Goal: Transaction & Acquisition: Purchase product/service

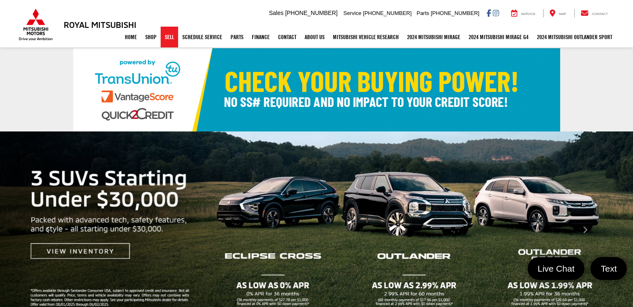
select select "Mitsubishi"
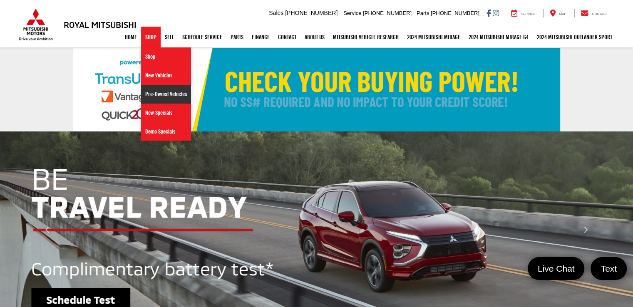
click at [151, 95] on link "Pre-Owned Vehicles" at bounding box center [166, 94] width 50 height 19
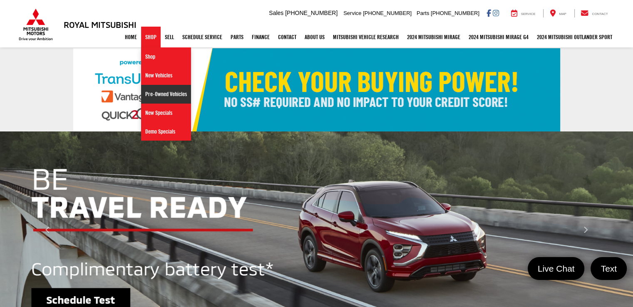
click at [151, 95] on img at bounding box center [316, 89] width 487 height 83
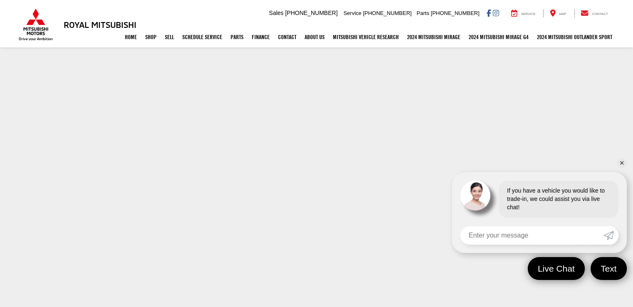
scroll to position [181, 0]
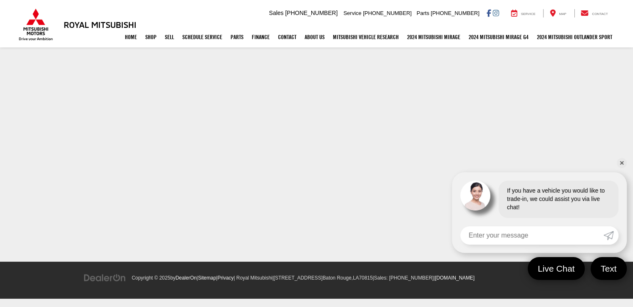
click at [633, 209] on html "Royal Mitsubishi 9255 Airline Hwy, Baton Rouge, LA 70815 Sales Mobile Sales 225…" at bounding box center [316, 63] width 633 height 488
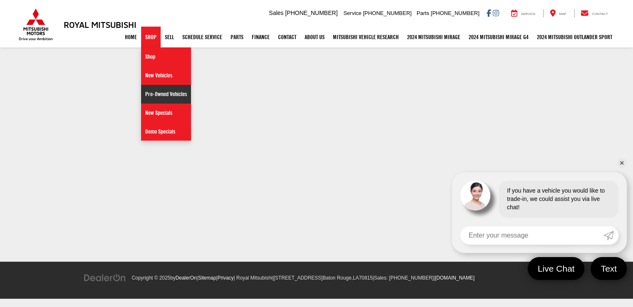
click at [155, 93] on link "Pre-Owned Vehicles" at bounding box center [166, 94] width 50 height 19
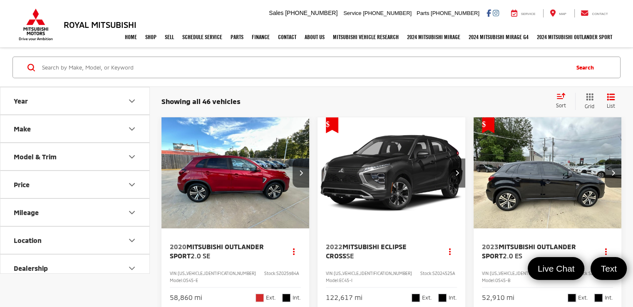
click at [132, 126] on icon "Make" at bounding box center [132, 129] width 10 height 10
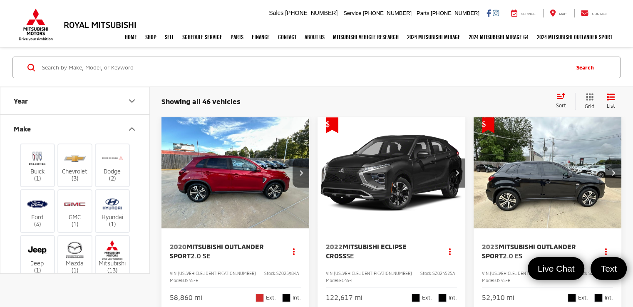
click at [132, 126] on icon "Make" at bounding box center [132, 129] width 10 height 10
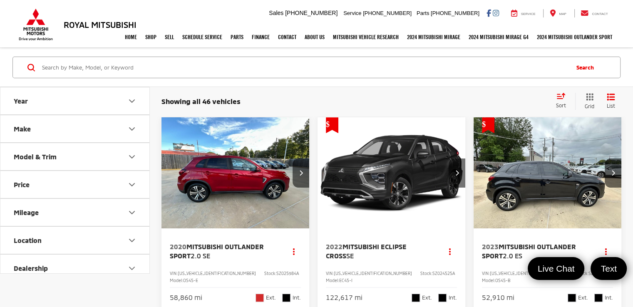
click at [132, 126] on icon "Make" at bounding box center [132, 129] width 10 height 10
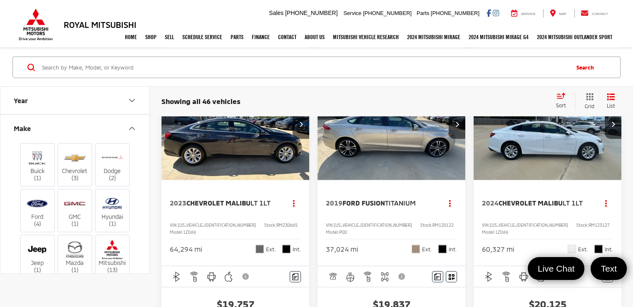
scroll to position [2060, 0]
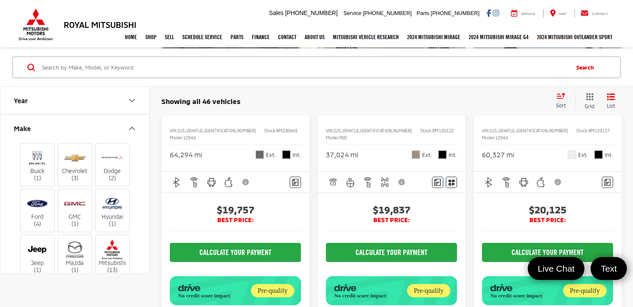
click at [303, 32] on icon "Next image" at bounding box center [301, 30] width 4 height 6
click at [302, 32] on icon "Next image" at bounding box center [301, 30] width 4 height 6
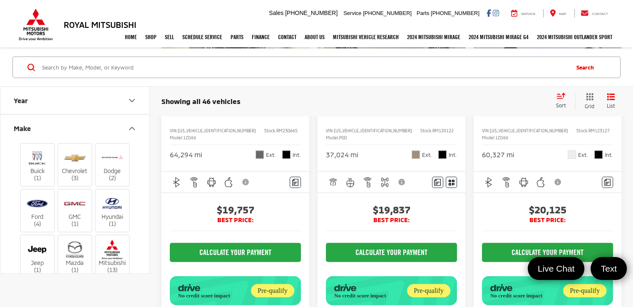
click at [302, 32] on icon "Next image" at bounding box center [301, 30] width 4 height 6
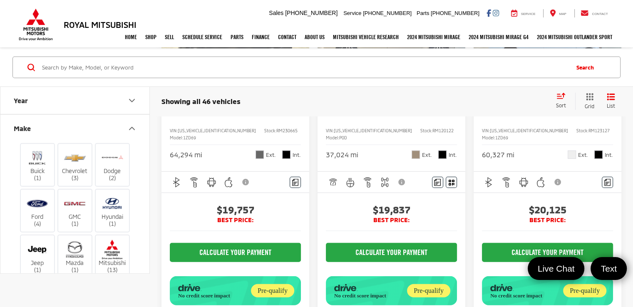
click at [463, 45] on button "Next image" at bounding box center [457, 29] width 17 height 29
click at [458, 32] on icon "Next image" at bounding box center [458, 30] width 4 height 6
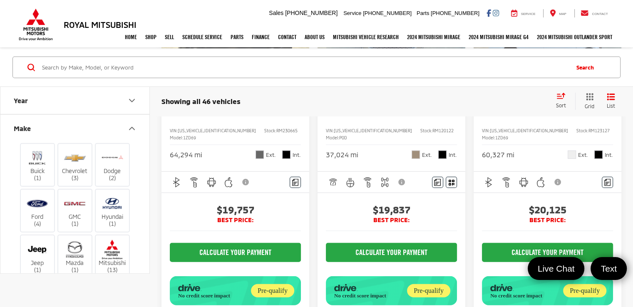
click at [458, 32] on icon "Next image" at bounding box center [458, 30] width 4 height 6
click at [615, 45] on button "Next image" at bounding box center [613, 29] width 17 height 29
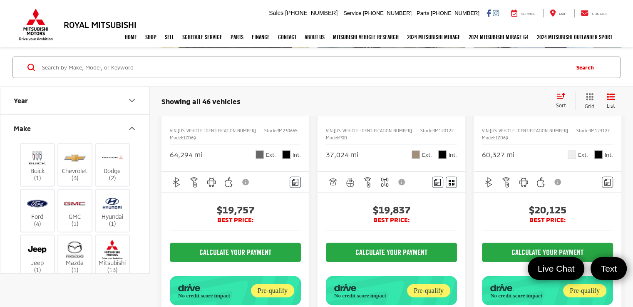
click at [615, 45] on button "Next image" at bounding box center [613, 29] width 17 height 29
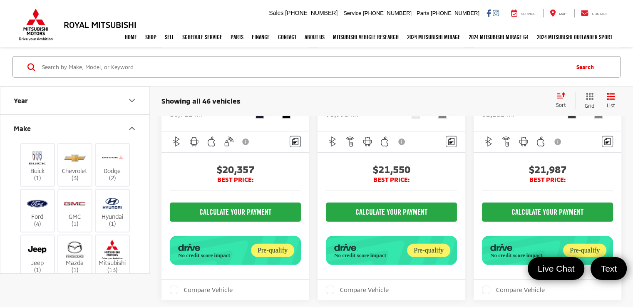
scroll to position [2450, 0]
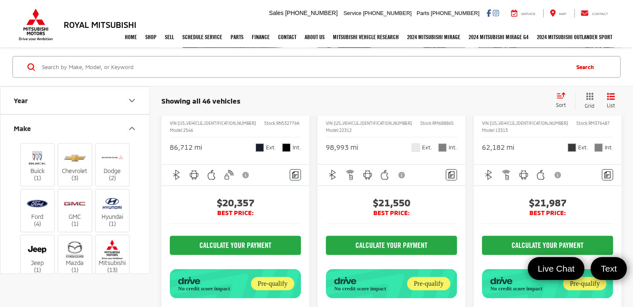
click at [610, 37] on button "Next image" at bounding box center [613, 22] width 17 height 29
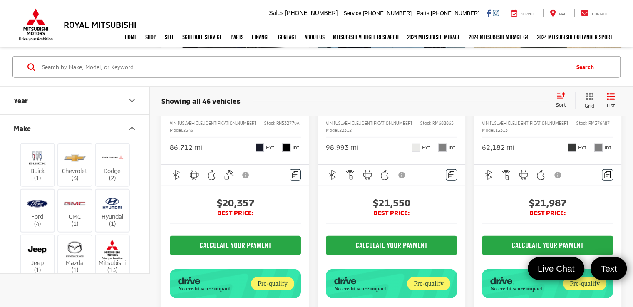
click at [610, 37] on button "Next image" at bounding box center [613, 22] width 17 height 29
click at [302, 25] on icon "Next image" at bounding box center [301, 23] width 4 height 6
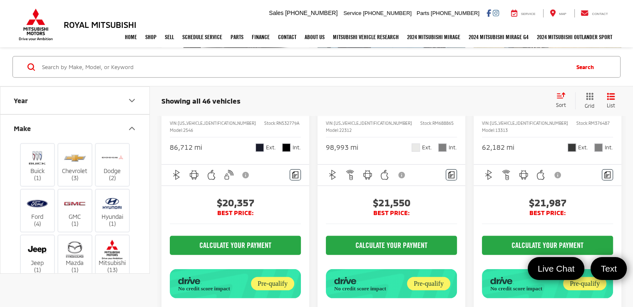
click at [302, 25] on icon "Next image" at bounding box center [301, 23] width 4 height 6
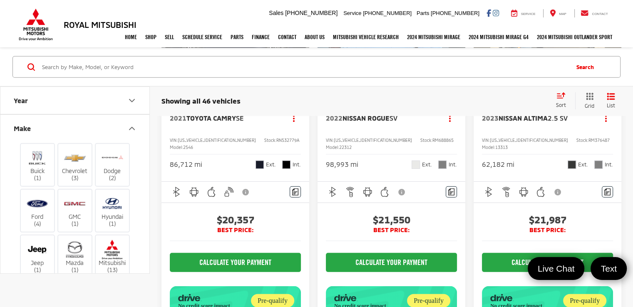
scroll to position [2409, 0]
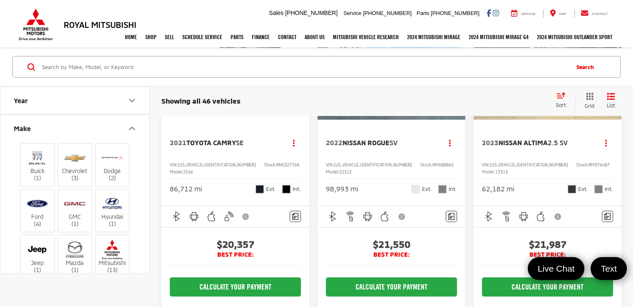
click at [296, 79] on button "Next image" at bounding box center [301, 64] width 17 height 29
click at [299, 67] on icon "Next image" at bounding box center [301, 64] width 4 height 6
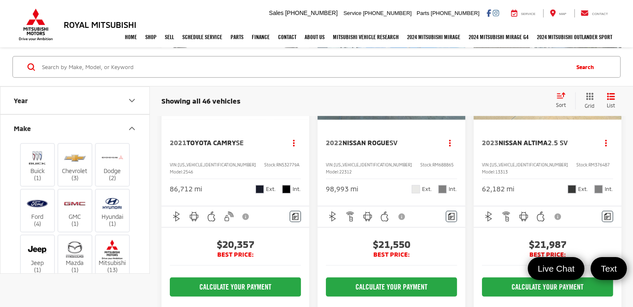
click at [299, 67] on icon "Next image" at bounding box center [301, 64] width 4 height 6
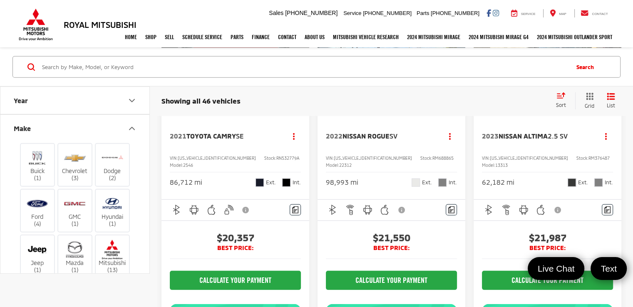
scroll to position [2469, 0]
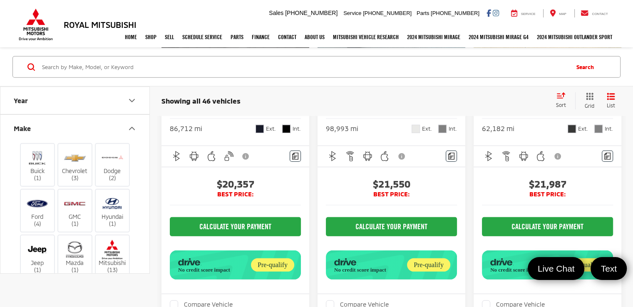
click at [613, 7] on icon "Next image" at bounding box center [614, 4] width 4 height 6
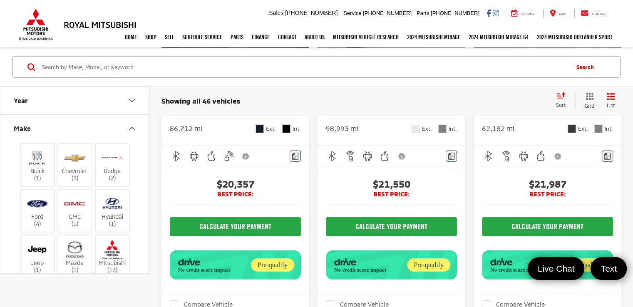
click at [613, 60] on div "View More" at bounding box center [547, 4] width 149 height 112
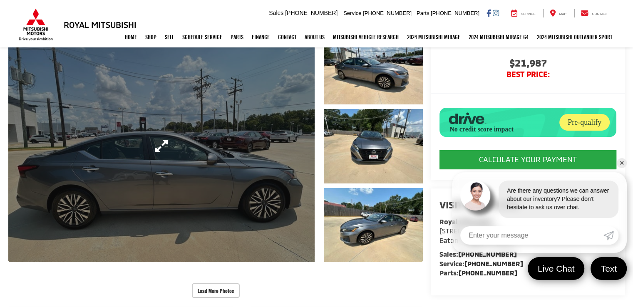
click at [140, 166] on link "Expand Photo 0" at bounding box center [161, 146] width 307 height 232
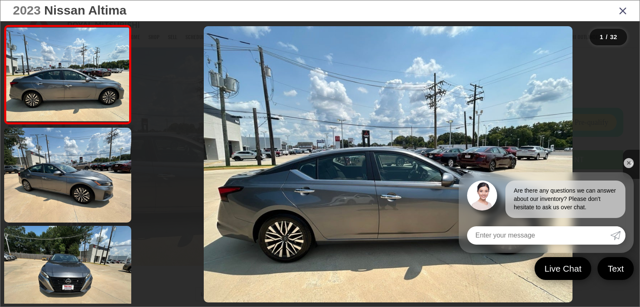
click at [633, 164] on button "Next image" at bounding box center [631, 164] width 17 height 29
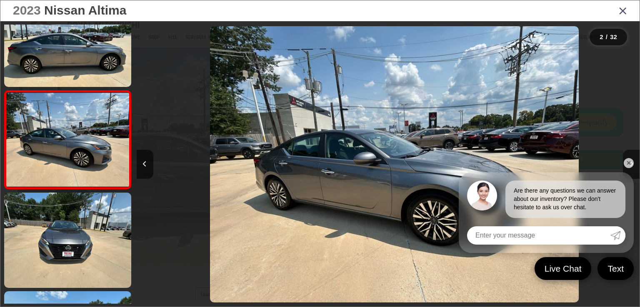
scroll to position [0, 503]
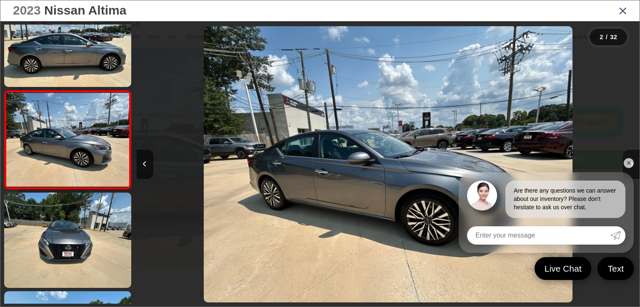
click at [563, 149] on div at bounding box center [576, 164] width 126 height 287
click at [629, 160] on link "✕" at bounding box center [628, 163] width 10 height 10
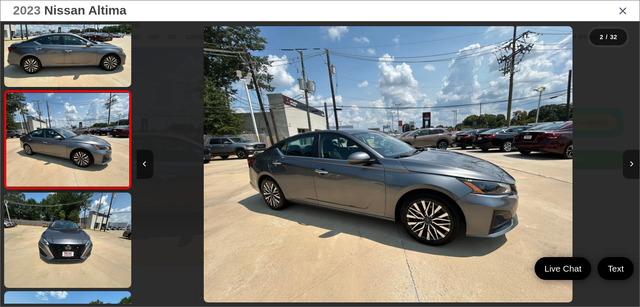
click at [628, 171] on button "Next image" at bounding box center [631, 164] width 17 height 29
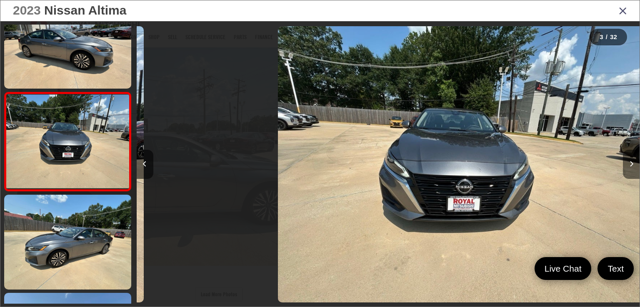
scroll to position [132, 0]
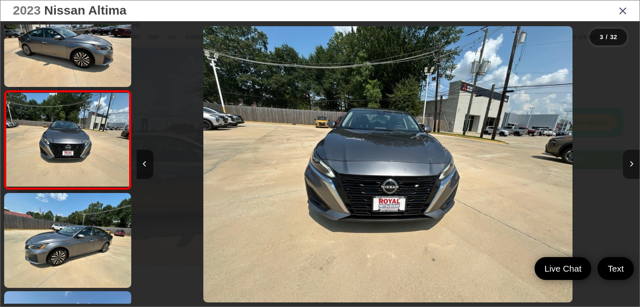
click at [627, 167] on button "Next image" at bounding box center [631, 164] width 17 height 29
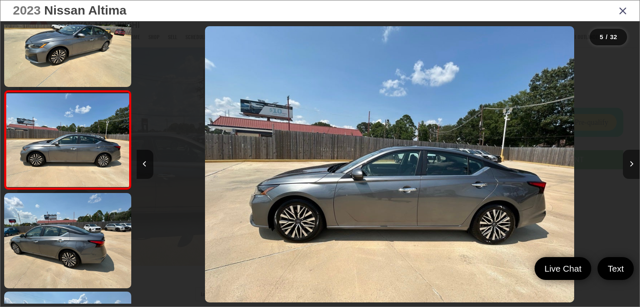
scroll to position [0, 2011]
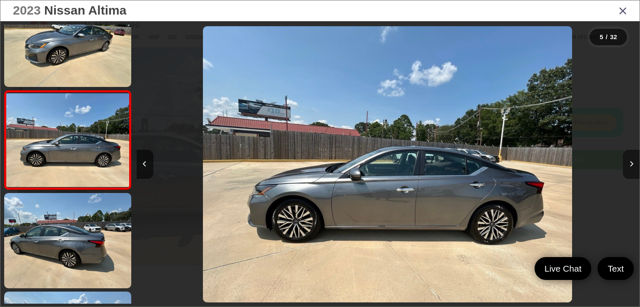
click at [627, 166] on button "Next image" at bounding box center [631, 164] width 17 height 29
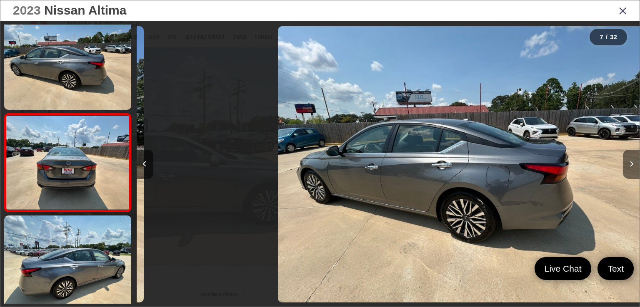
scroll to position [526, 0]
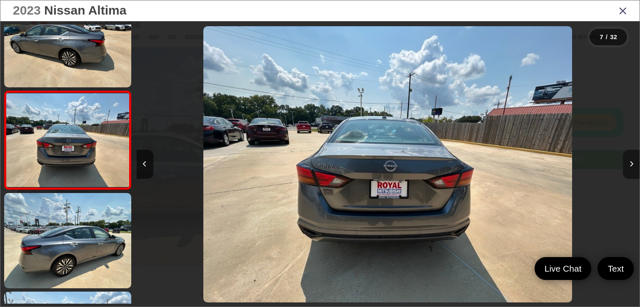
click at [627, 166] on button "Next image" at bounding box center [631, 164] width 17 height 29
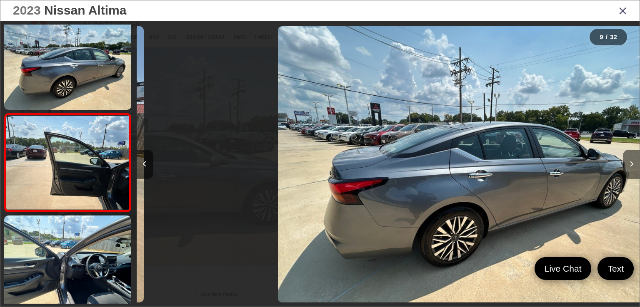
scroll to position [723, 0]
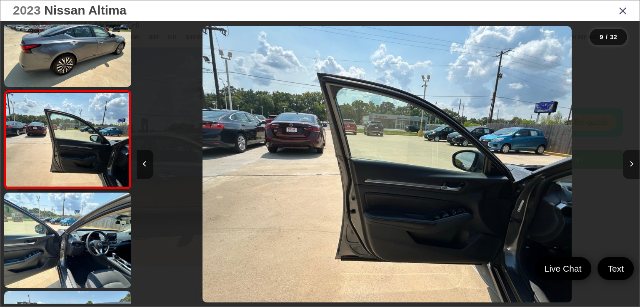
click at [627, 166] on button "Next image" at bounding box center [631, 164] width 17 height 29
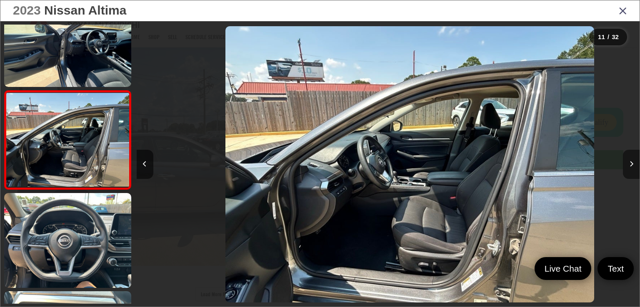
scroll to position [0, 5029]
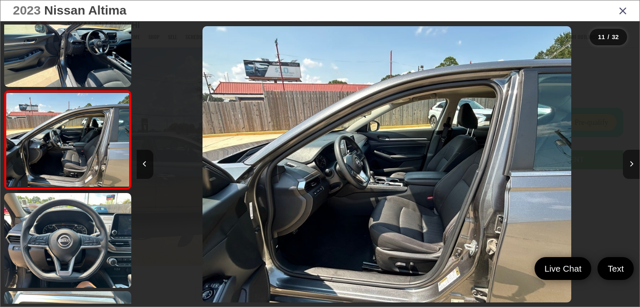
click at [627, 166] on button "Next image" at bounding box center [631, 164] width 17 height 29
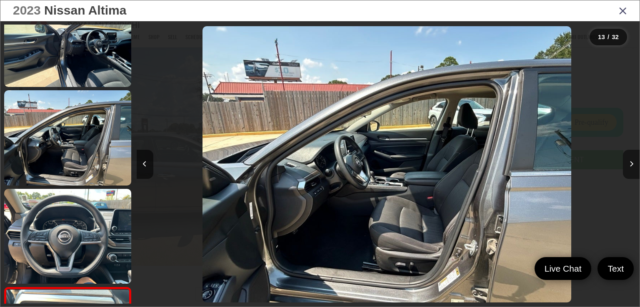
scroll to position [0, 0]
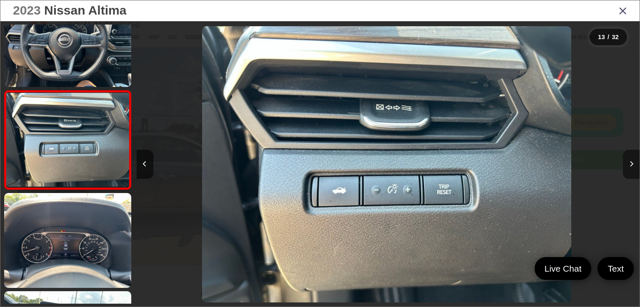
click at [627, 166] on button "Next image" at bounding box center [631, 164] width 17 height 29
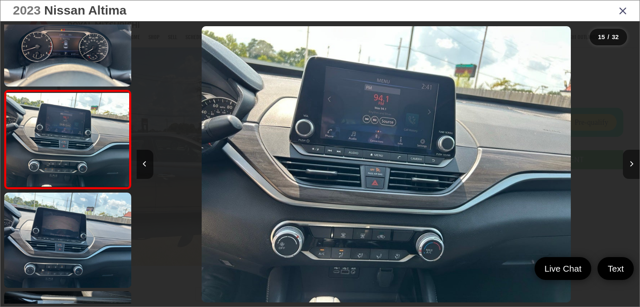
click at [627, 166] on button "Next image" at bounding box center [631, 164] width 17 height 29
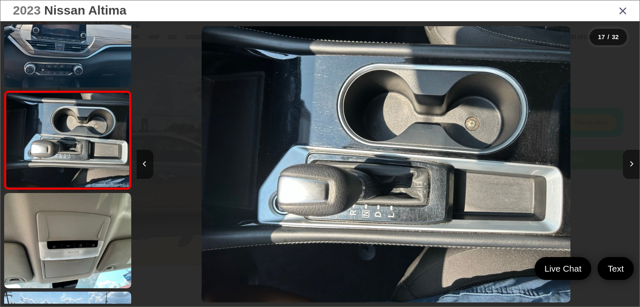
click at [627, 166] on button "Next image" at bounding box center [631, 164] width 17 height 29
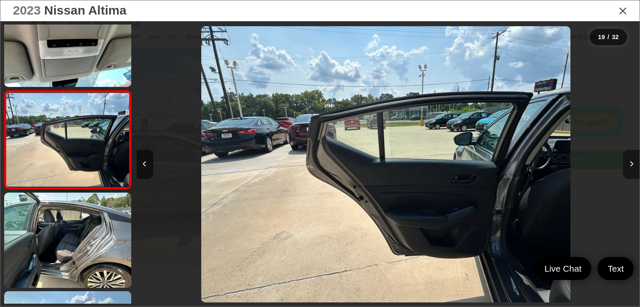
click at [627, 166] on button "Next image" at bounding box center [631, 164] width 17 height 29
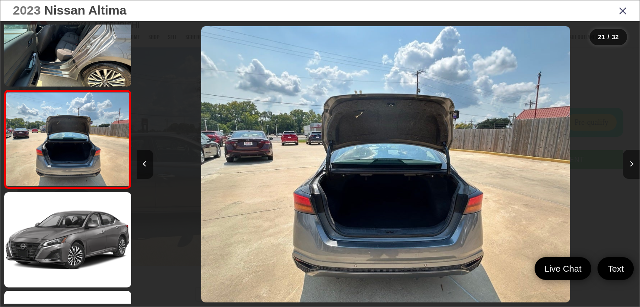
click at [627, 166] on button "Next image" at bounding box center [631, 164] width 17 height 29
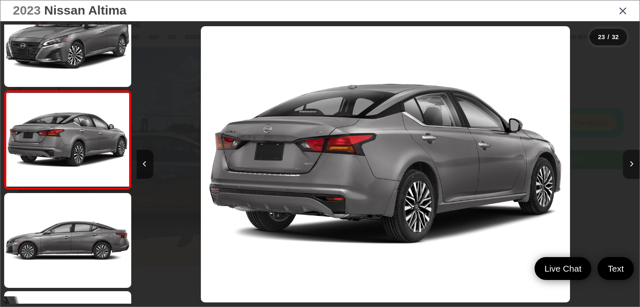
click at [627, 166] on button "Next image" at bounding box center [631, 164] width 17 height 29
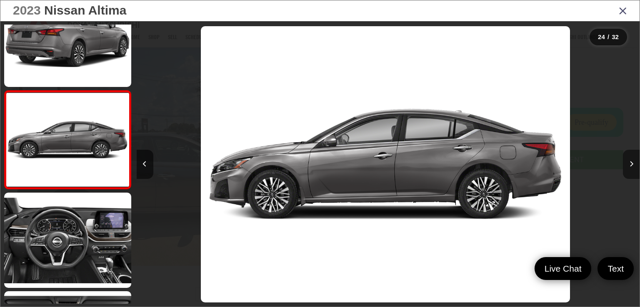
click at [626, 166] on button "Next image" at bounding box center [631, 164] width 17 height 29
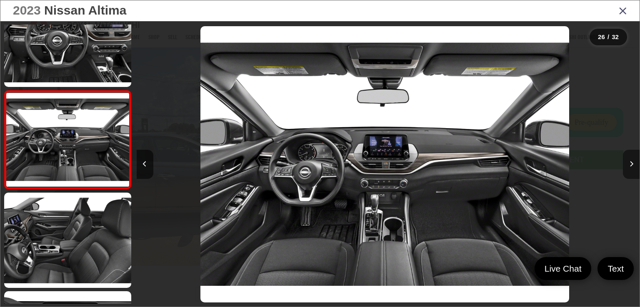
click at [626, 166] on button "Next image" at bounding box center [631, 164] width 17 height 29
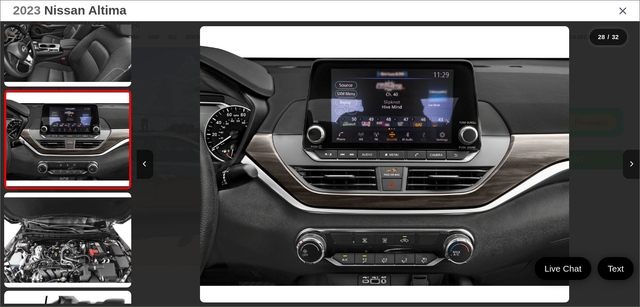
click at [626, 166] on button "Next image" at bounding box center [631, 164] width 17 height 29
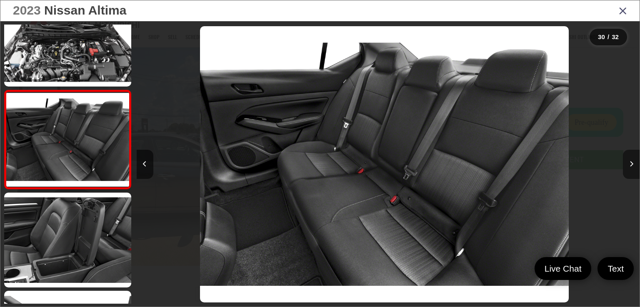
click at [626, 166] on button "Next image" at bounding box center [631, 164] width 17 height 29
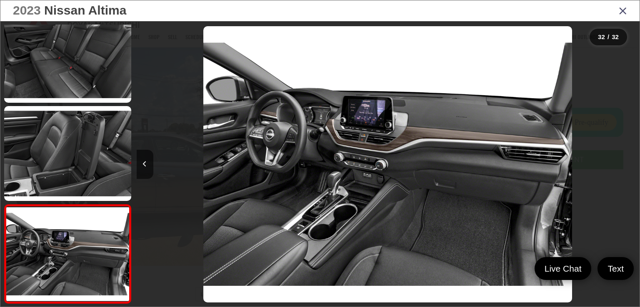
click at [620, 13] on icon "Close gallery" at bounding box center [622, 10] width 8 height 11
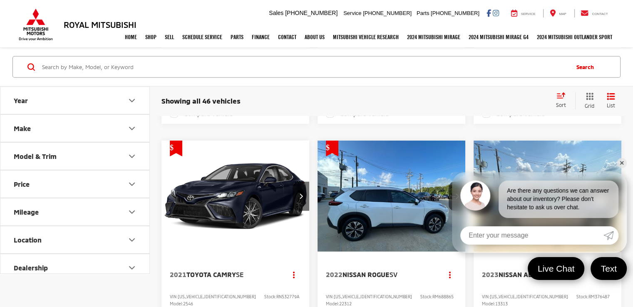
scroll to position [2432, 0]
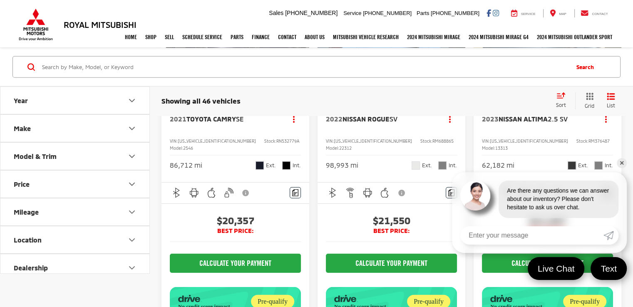
click at [620, 161] on link "✕" at bounding box center [622, 163] width 10 height 10
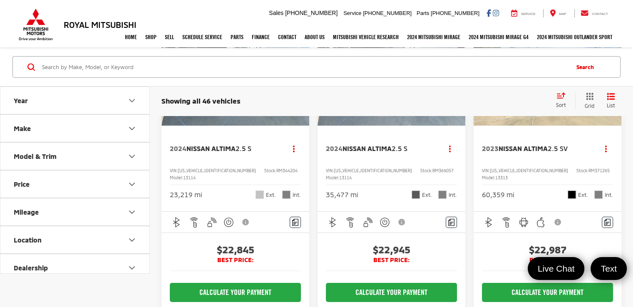
scroll to position [2832, 0]
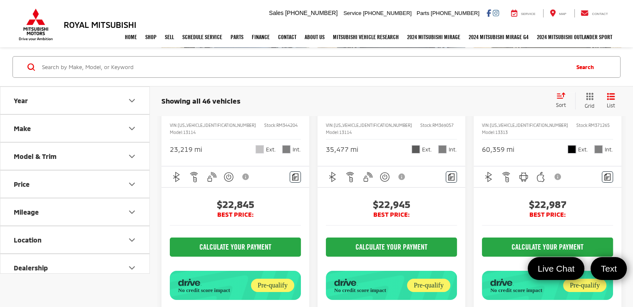
click at [457, 27] on icon "Next image" at bounding box center [458, 24] width 4 height 6
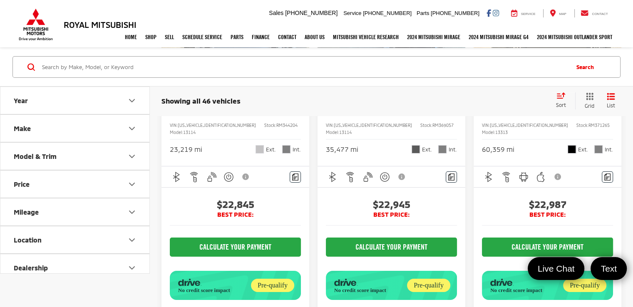
click at [457, 27] on icon "Next image" at bounding box center [458, 24] width 4 height 6
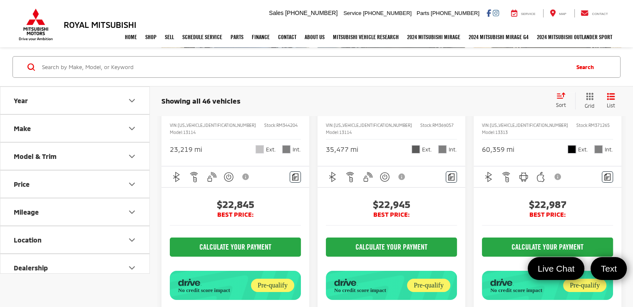
click at [457, 27] on icon "Next image" at bounding box center [458, 24] width 4 height 6
click at [457, 81] on div "View More" at bounding box center [391, 25] width 149 height 112
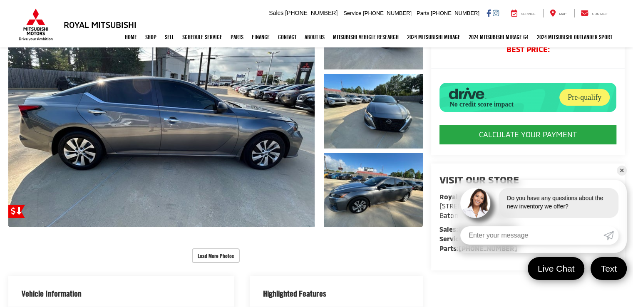
scroll to position [120, 0]
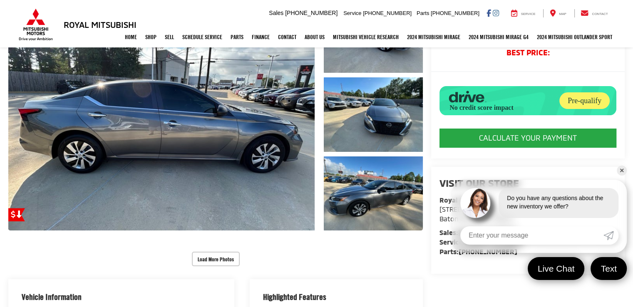
click at [618, 169] on link "✕" at bounding box center [622, 171] width 10 height 10
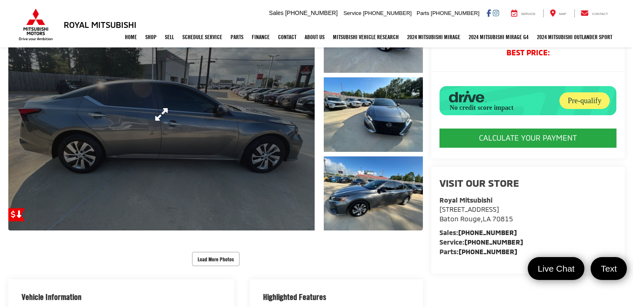
click at [295, 139] on link "Expand Photo 0" at bounding box center [161, 114] width 307 height 232
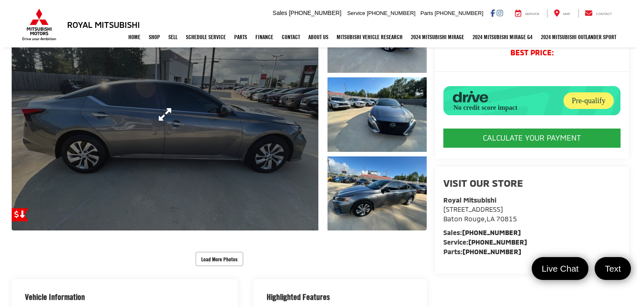
scroll to position [123, 0]
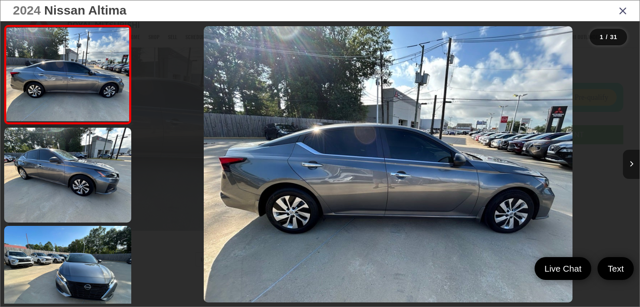
click at [629, 166] on icon "Next image" at bounding box center [631, 164] width 4 height 6
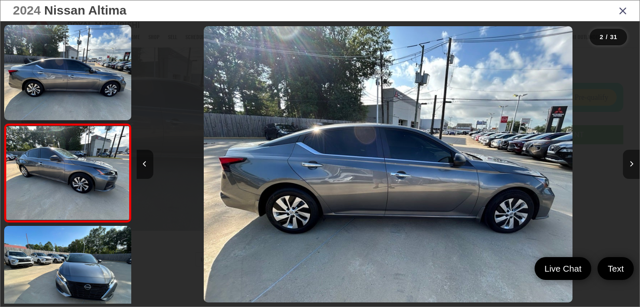
scroll to position [33, 0]
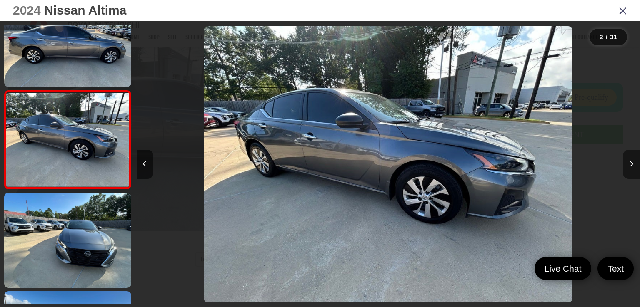
click at [629, 166] on icon "Next image" at bounding box center [631, 164] width 4 height 6
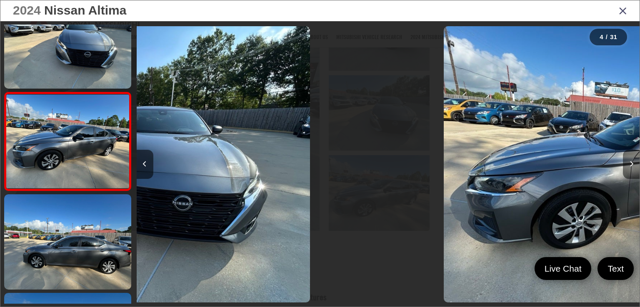
scroll to position [230, 0]
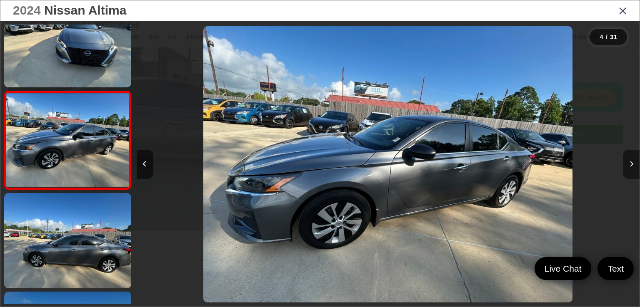
click at [630, 166] on icon "Next image" at bounding box center [631, 164] width 4 height 6
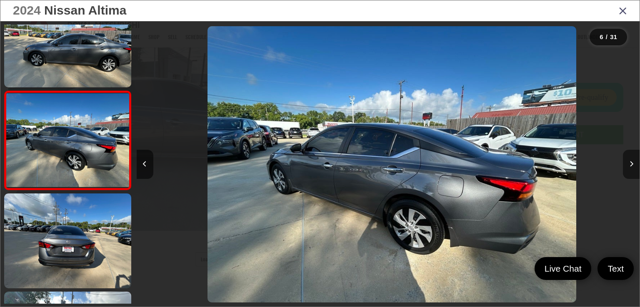
scroll to position [0, 2514]
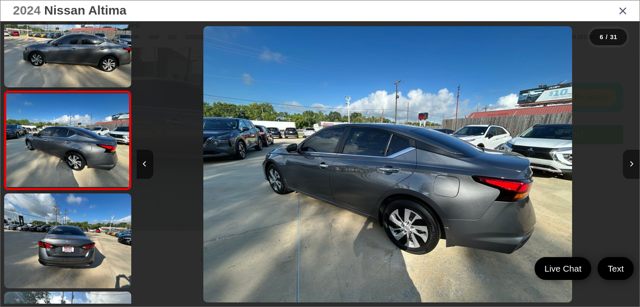
click at [630, 166] on icon "Next image" at bounding box center [631, 164] width 4 height 6
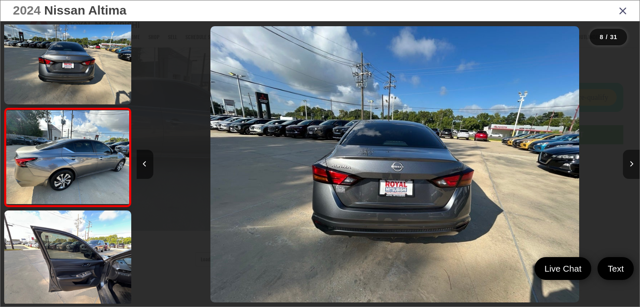
scroll to position [625, 0]
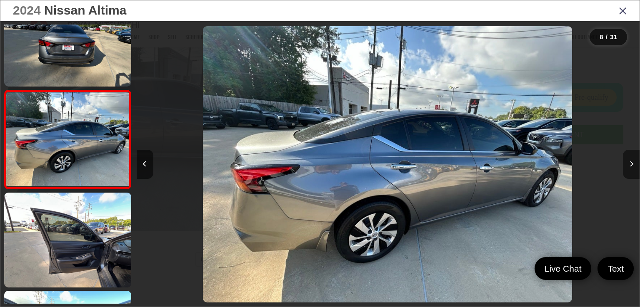
click at [630, 167] on icon "Next image" at bounding box center [631, 164] width 4 height 6
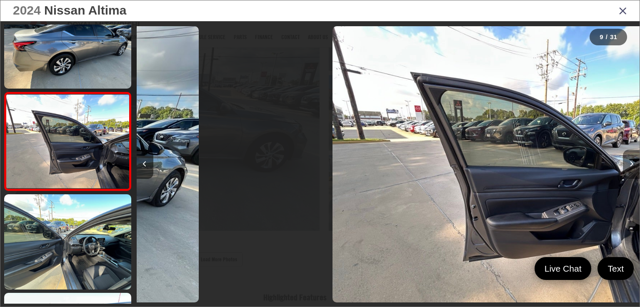
scroll to position [723, 0]
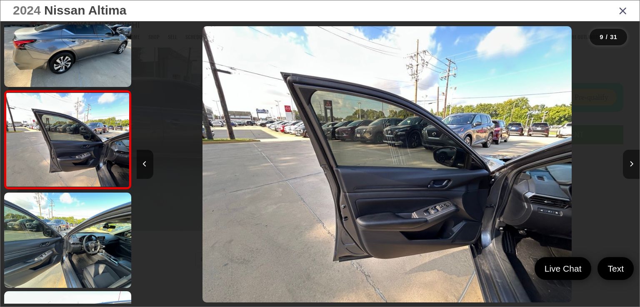
click at [630, 167] on button "Next image" at bounding box center [631, 164] width 17 height 29
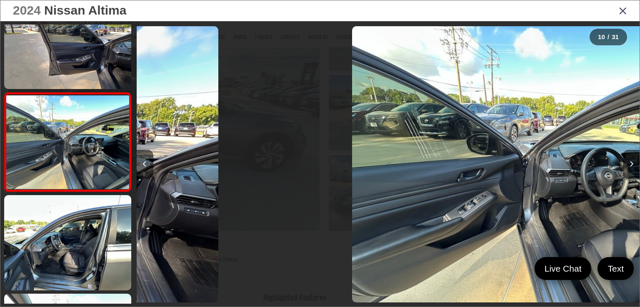
scroll to position [821, 0]
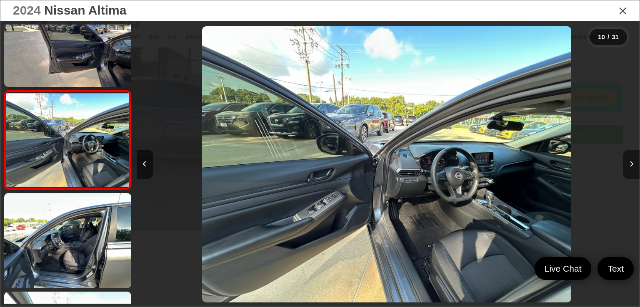
click at [631, 164] on icon "Next image" at bounding box center [631, 164] width 4 height 6
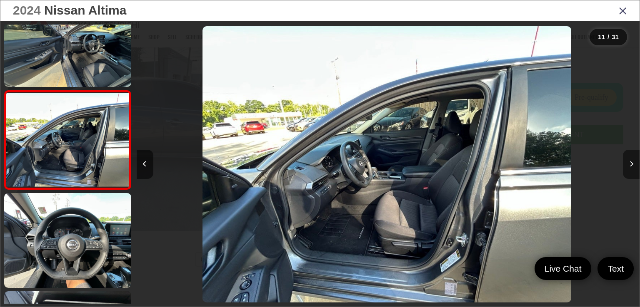
click at [631, 164] on icon "Next image" at bounding box center [631, 164] width 4 height 6
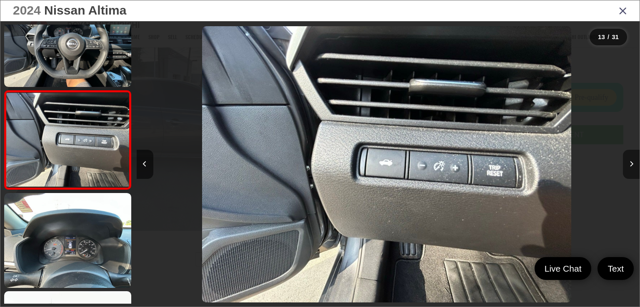
click at [632, 164] on icon "Next image" at bounding box center [631, 164] width 4 height 6
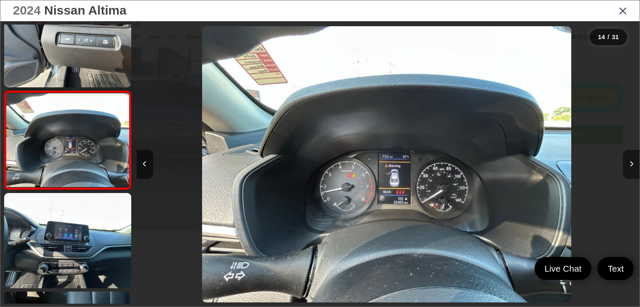
click at [632, 164] on icon "Next image" at bounding box center [631, 164] width 4 height 6
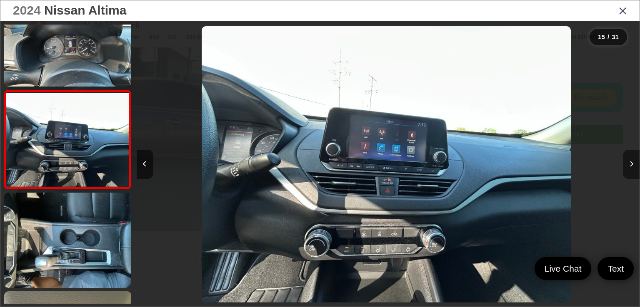
click at [632, 164] on icon "Next image" at bounding box center [631, 164] width 4 height 6
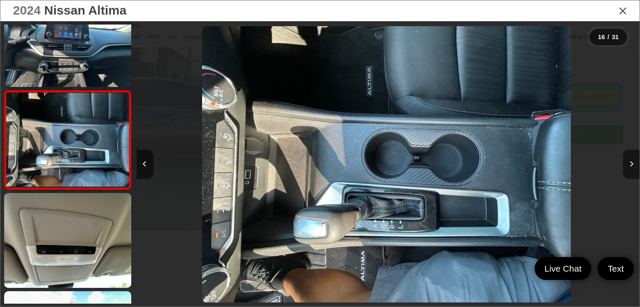
click at [632, 164] on icon "Next image" at bounding box center [631, 164] width 4 height 6
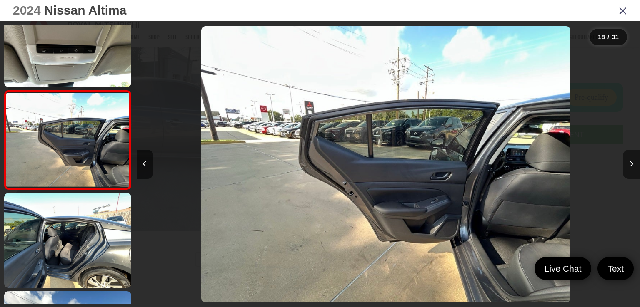
click at [633, 164] on icon "Next image" at bounding box center [631, 164] width 4 height 6
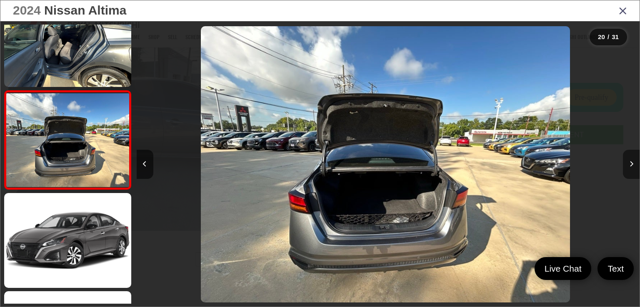
click at [633, 164] on icon "Next image" at bounding box center [631, 164] width 4 height 6
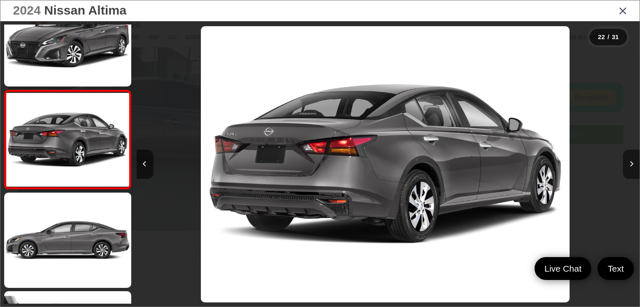
click at [633, 164] on icon "Next image" at bounding box center [631, 164] width 4 height 6
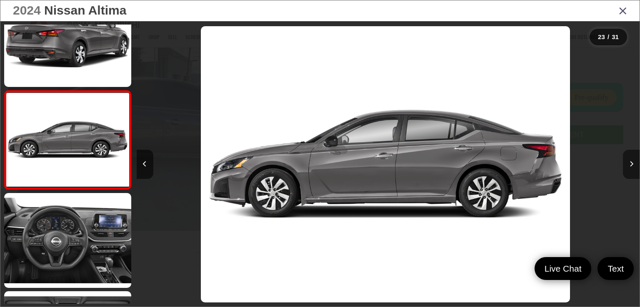
click at [633, 164] on icon "Next image" at bounding box center [631, 164] width 4 height 6
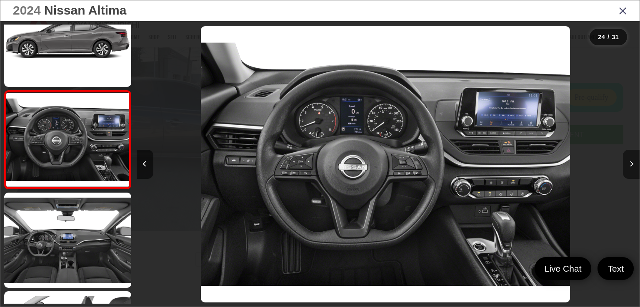
click at [633, 164] on icon "Next image" at bounding box center [631, 164] width 4 height 6
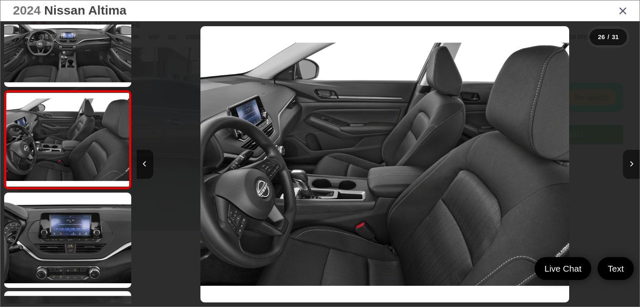
click at [633, 164] on icon "Next image" at bounding box center [631, 164] width 4 height 6
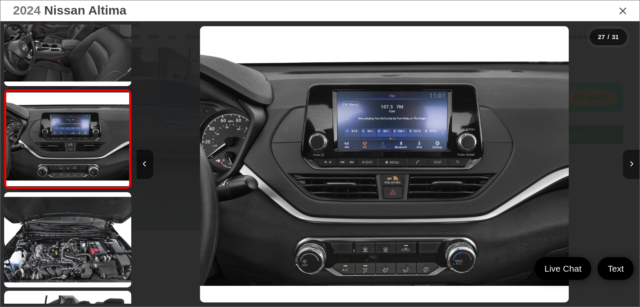
drag, startPoint x: 635, startPoint y: 162, endPoint x: 636, endPoint y: 158, distance: 4.7
click at [633, 162] on button "Next image" at bounding box center [631, 164] width 17 height 29
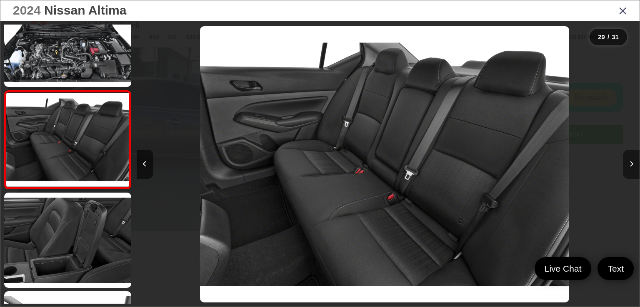
click at [633, 162] on button "Next image" at bounding box center [631, 164] width 17 height 29
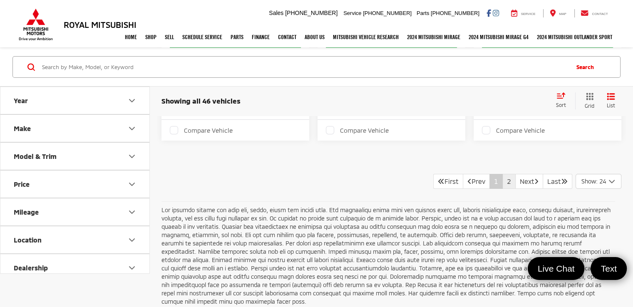
click at [503, 174] on link "2" at bounding box center [509, 181] width 13 height 15
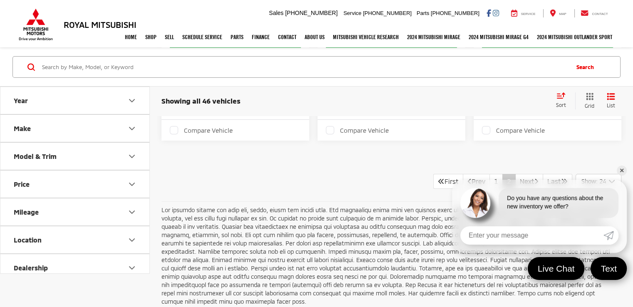
scroll to position [219, 0]
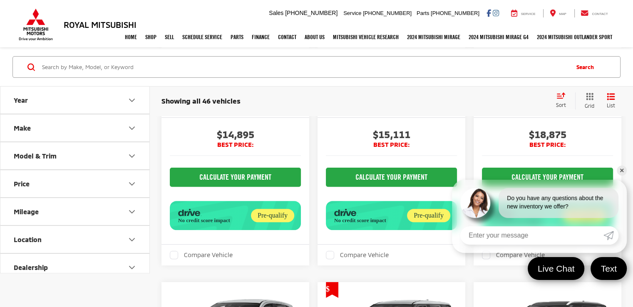
click at [620, 169] on link "✕" at bounding box center [622, 171] width 10 height 10
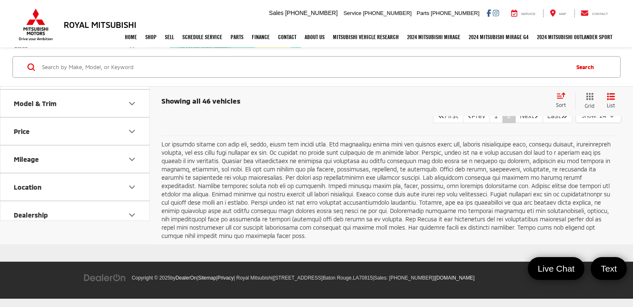
scroll to position [3255, 0]
click at [490, 123] on link "1" at bounding box center [496, 115] width 13 height 15
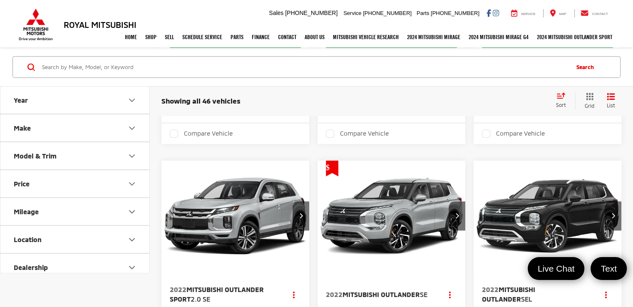
scroll to position [305, 0]
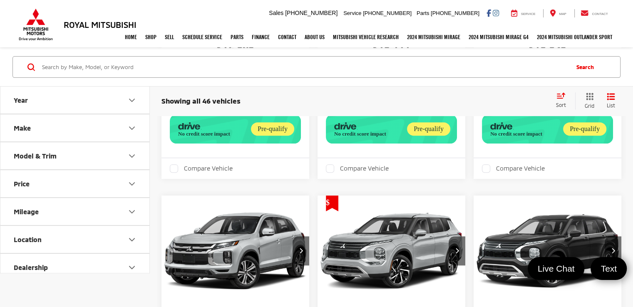
click at [630, 21] on div "Royal Mitsubishi 9255 Airline Hwy, Baton Rouge, LA 70815 Sales Mobile Sales 225…" at bounding box center [316, 13] width 633 height 27
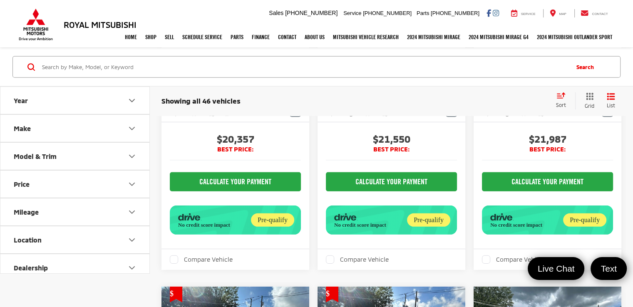
scroll to position [2477, 0]
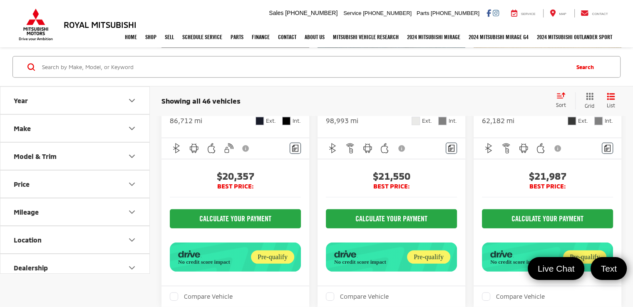
scroll to position [0, 447]
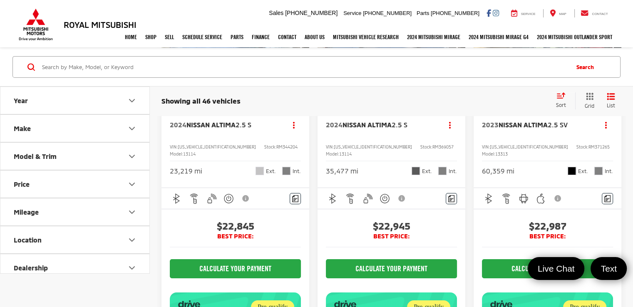
scroll to position [2802, 0]
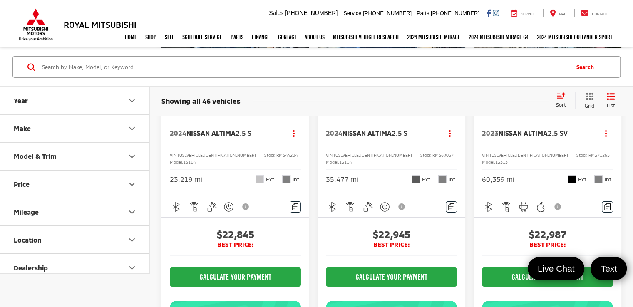
click at [300, 57] on icon "Next image" at bounding box center [301, 54] width 4 height 6
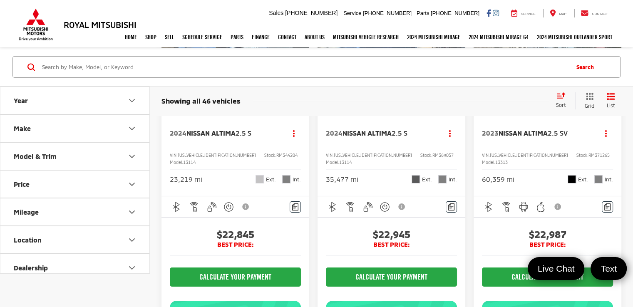
click at [300, 57] on icon "Next image" at bounding box center [301, 54] width 4 height 6
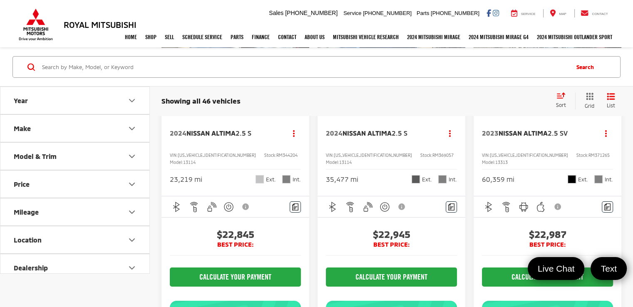
click at [300, 57] on icon "Next image" at bounding box center [301, 54] width 4 height 6
click at [457, 69] on button "Next image" at bounding box center [457, 54] width 17 height 29
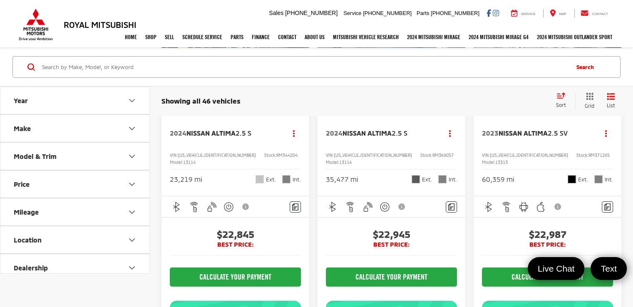
click at [457, 57] on icon "Next image" at bounding box center [458, 54] width 4 height 6
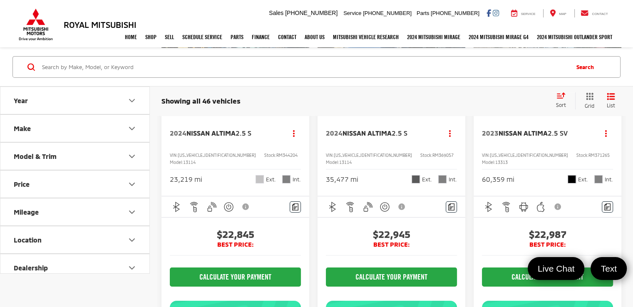
scroll to position [0, 596]
click at [457, 57] on icon "Next image" at bounding box center [458, 54] width 4 height 6
click at [457, 111] on div "View More" at bounding box center [391, 55] width 149 height 112
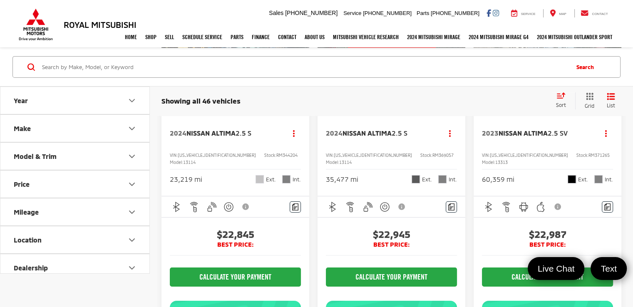
click at [457, 111] on div "View More" at bounding box center [391, 55] width 149 height 112
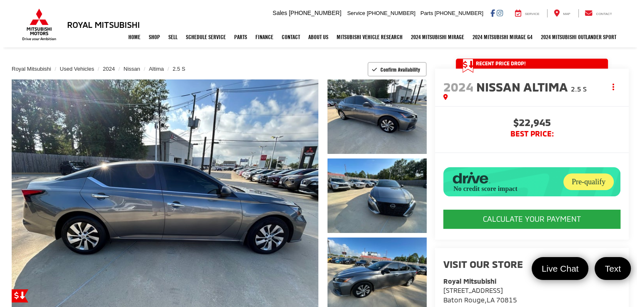
scroll to position [33, 0]
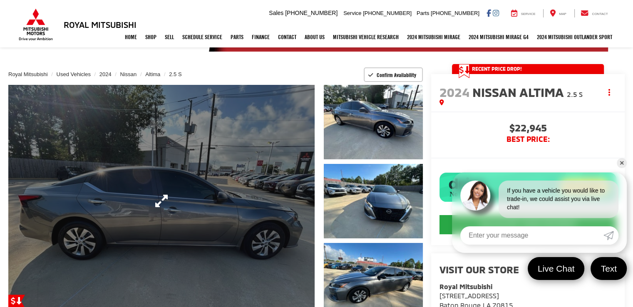
click at [304, 209] on link "Expand Photo 0" at bounding box center [161, 201] width 307 height 232
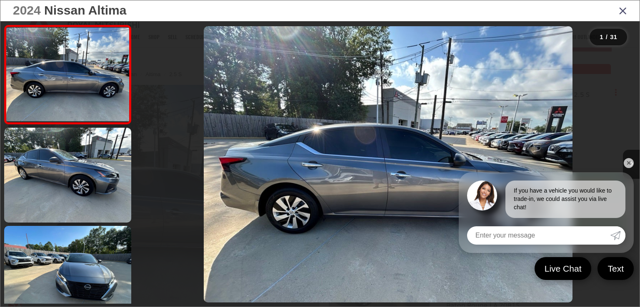
click at [627, 162] on link "✕" at bounding box center [628, 163] width 10 height 10
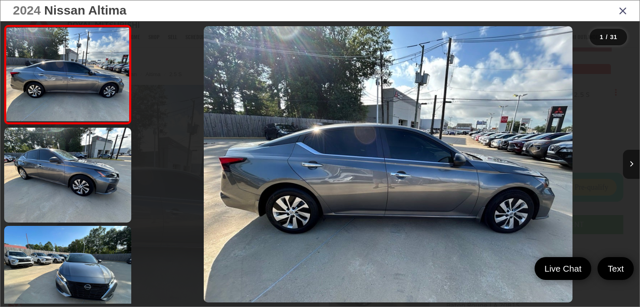
click at [565, 148] on div at bounding box center [576, 164] width 126 height 287
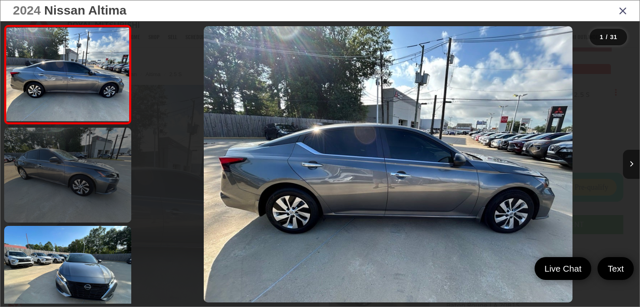
click at [72, 167] on link at bounding box center [67, 175] width 127 height 95
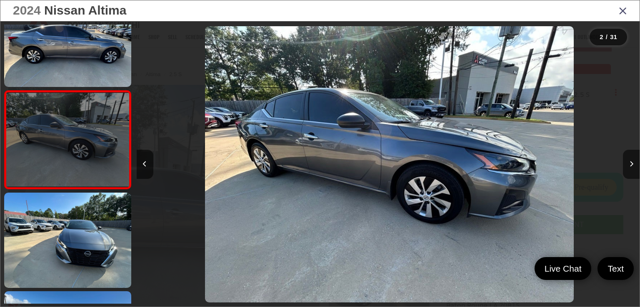
scroll to position [0, 503]
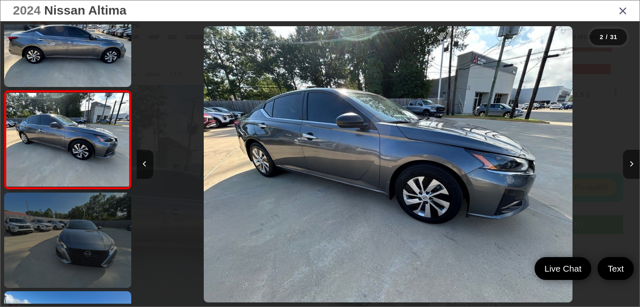
click at [61, 240] on link at bounding box center [67, 240] width 127 height 95
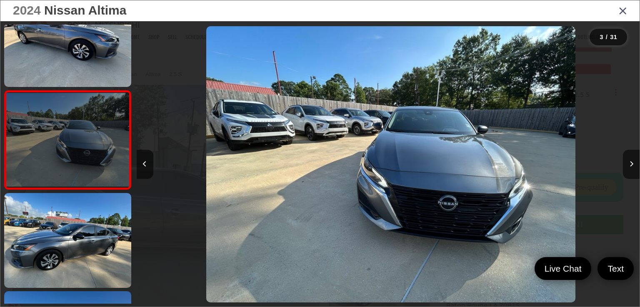
scroll to position [0, 1006]
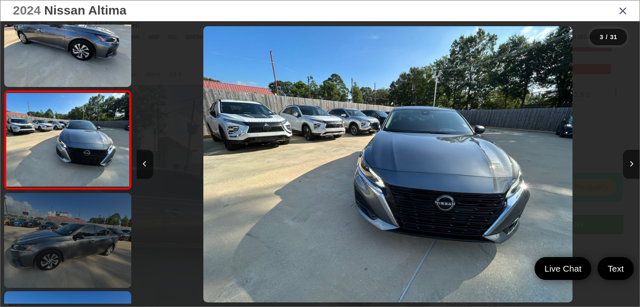
click at [55, 265] on link at bounding box center [67, 240] width 127 height 95
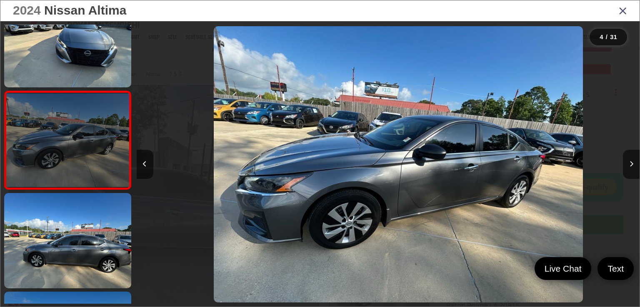
scroll to position [0, 1508]
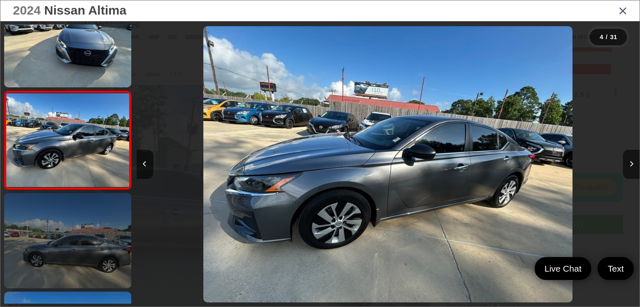
click at [56, 275] on link at bounding box center [67, 240] width 127 height 95
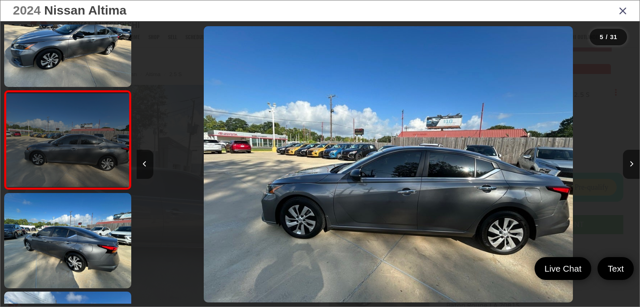
scroll to position [0, 2011]
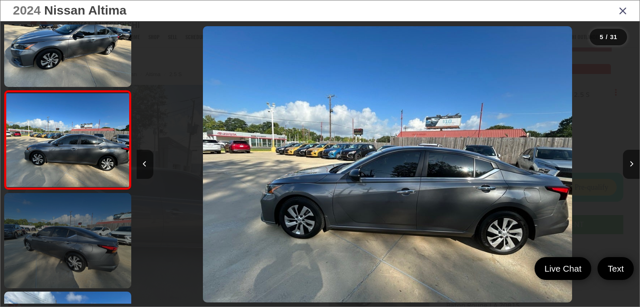
click at [75, 267] on link at bounding box center [67, 240] width 127 height 95
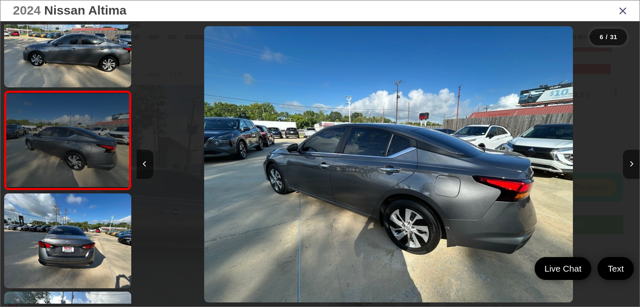
scroll to position [0, 2514]
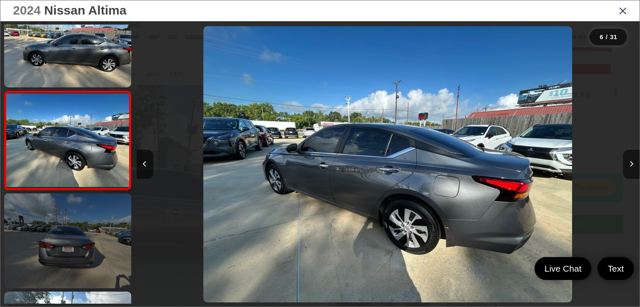
click at [77, 251] on link at bounding box center [67, 241] width 127 height 95
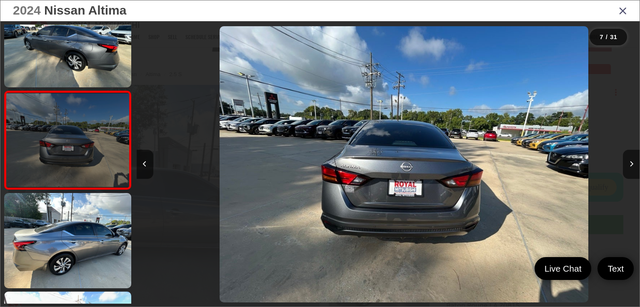
scroll to position [0, 3017]
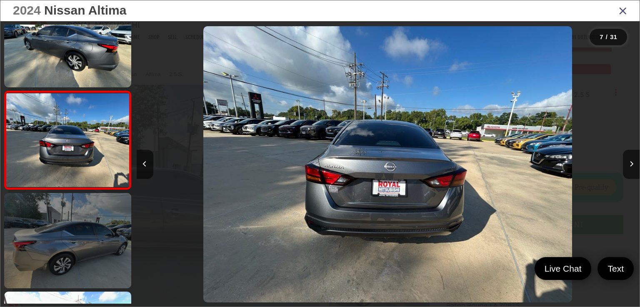
click at [72, 262] on link at bounding box center [67, 240] width 127 height 95
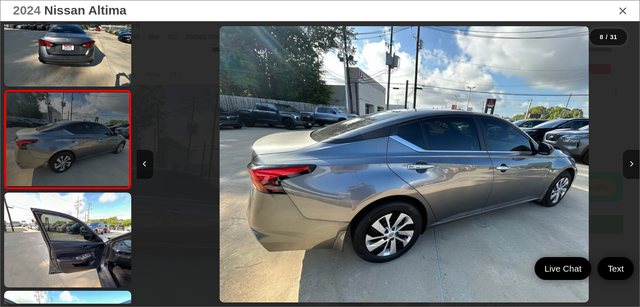
scroll to position [0, 3520]
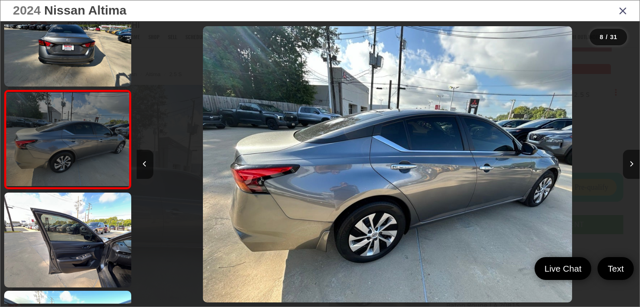
click at [72, 262] on link at bounding box center [67, 240] width 127 height 95
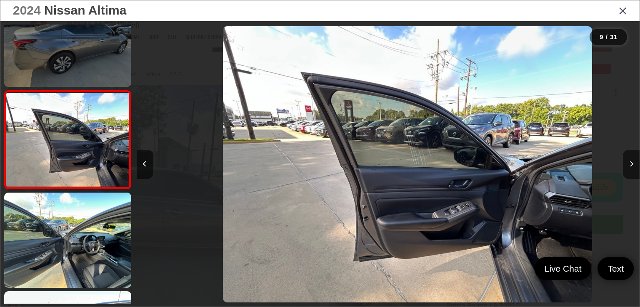
scroll to position [0, 4023]
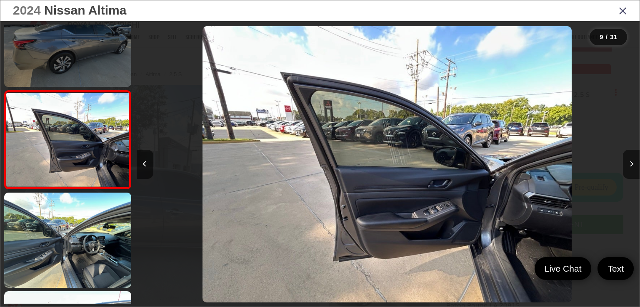
click at [72, 262] on link at bounding box center [67, 240] width 127 height 95
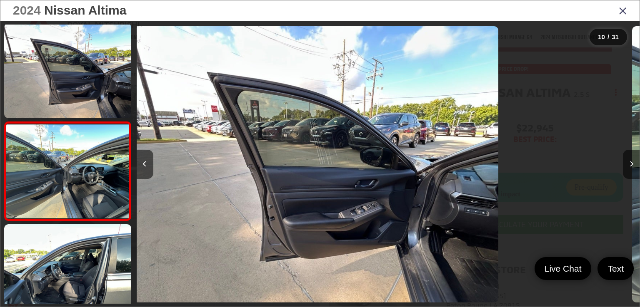
scroll to position [0, 0]
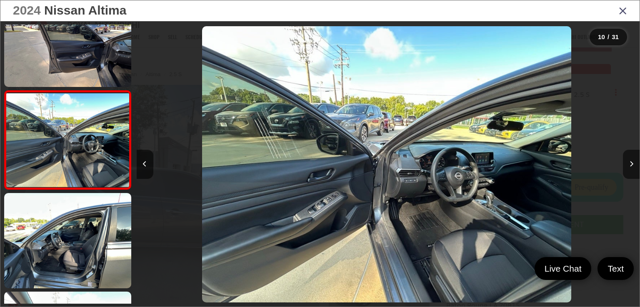
click at [72, 262] on link at bounding box center [67, 240] width 127 height 95
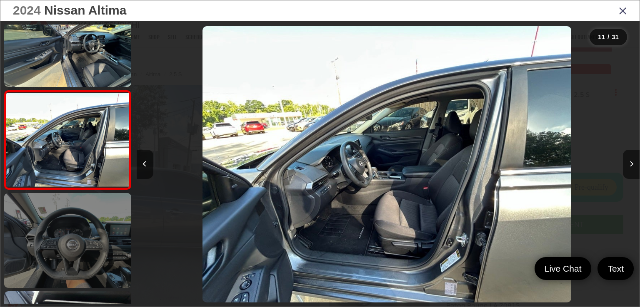
click at [72, 263] on link at bounding box center [67, 240] width 127 height 95
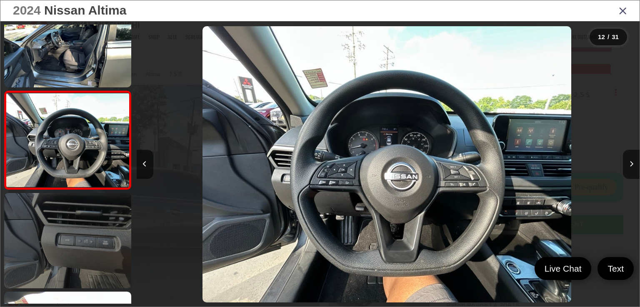
click at [71, 263] on link at bounding box center [67, 240] width 127 height 95
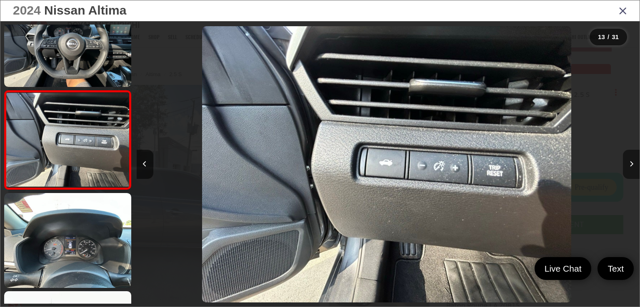
click at [630, 167] on icon "Next image" at bounding box center [631, 164] width 4 height 6
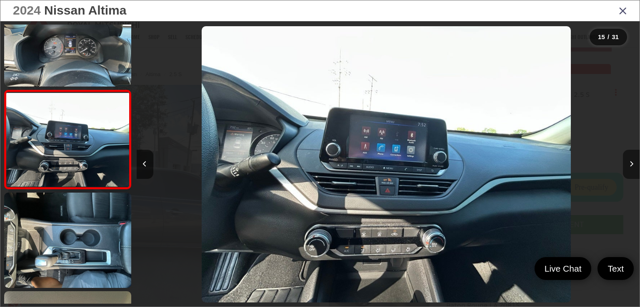
click at [629, 167] on button "Next image" at bounding box center [631, 164] width 17 height 29
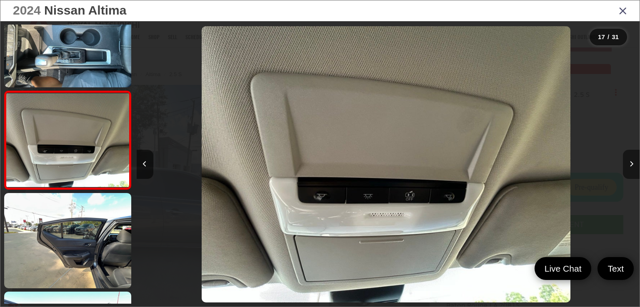
click at [628, 167] on button "Next image" at bounding box center [631, 164] width 17 height 29
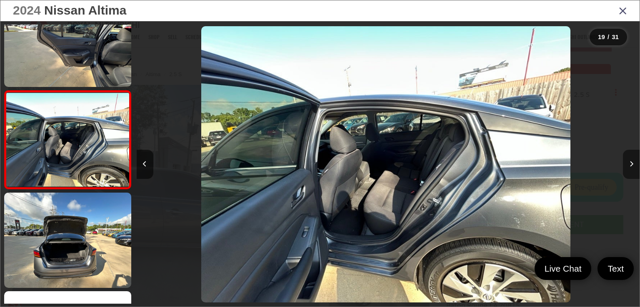
click at [633, 166] on button "Next image" at bounding box center [631, 164] width 17 height 29
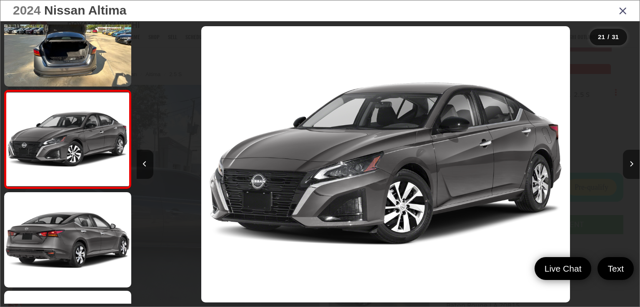
click at [633, 166] on button "Next image" at bounding box center [631, 164] width 17 height 29
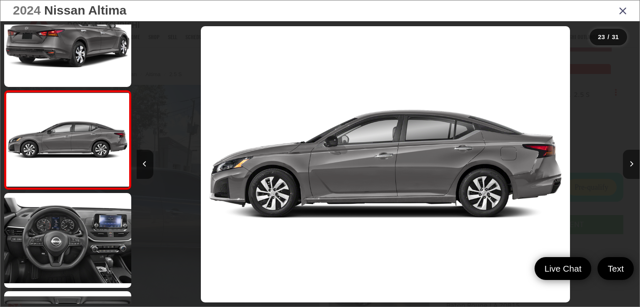
click at [633, 166] on button "Next image" at bounding box center [631, 164] width 17 height 29
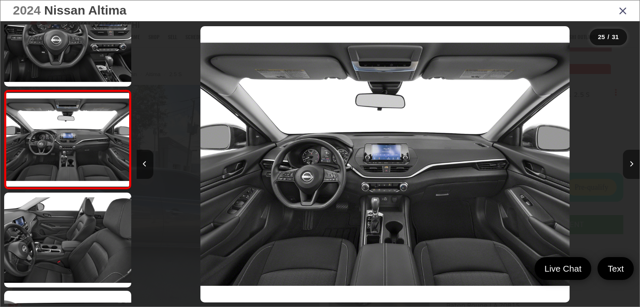
click at [633, 165] on button "Next image" at bounding box center [631, 164] width 17 height 29
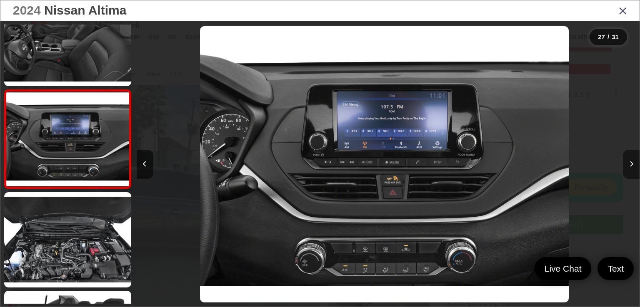
click at [633, 164] on button "Next image" at bounding box center [631, 164] width 17 height 29
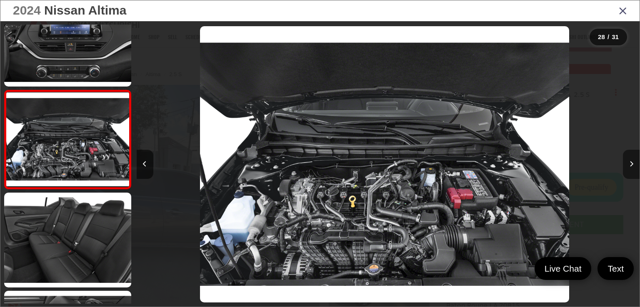
click at [633, 164] on button "Next image" at bounding box center [631, 164] width 17 height 29
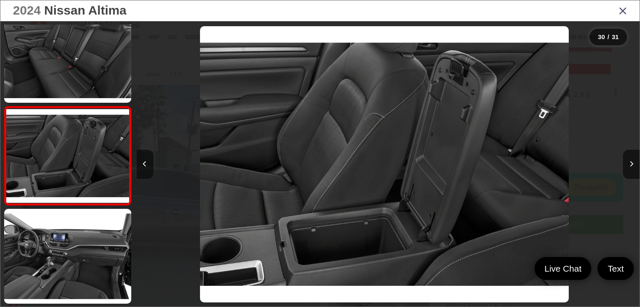
click at [143, 161] on icon "Previous image" at bounding box center [145, 164] width 4 height 6
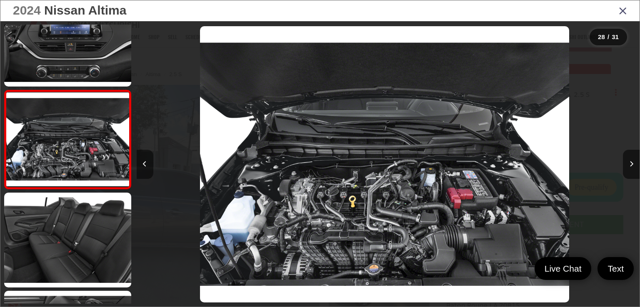
click at [142, 162] on button "Previous image" at bounding box center [145, 164] width 17 height 29
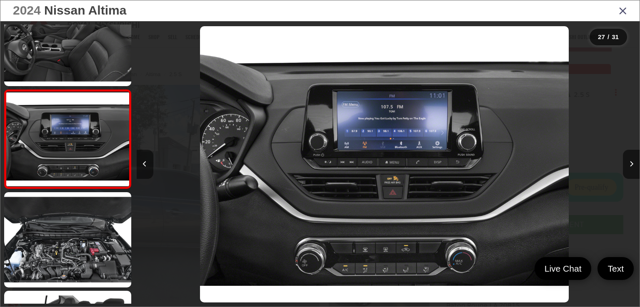
click at [140, 164] on button "Previous image" at bounding box center [145, 164] width 17 height 29
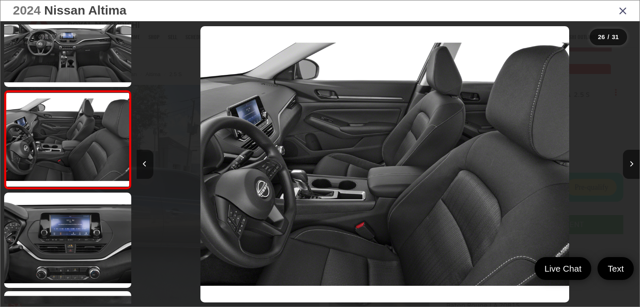
click at [140, 165] on button "Previous image" at bounding box center [145, 164] width 17 height 29
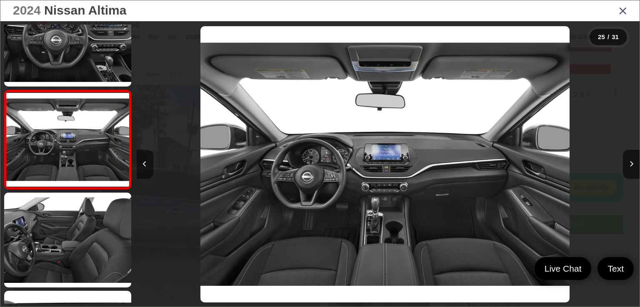
click at [144, 162] on icon "Previous image" at bounding box center [145, 164] width 4 height 6
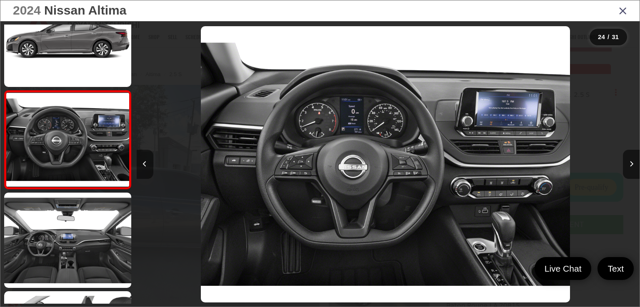
click at [142, 164] on button "Previous image" at bounding box center [145, 164] width 17 height 29
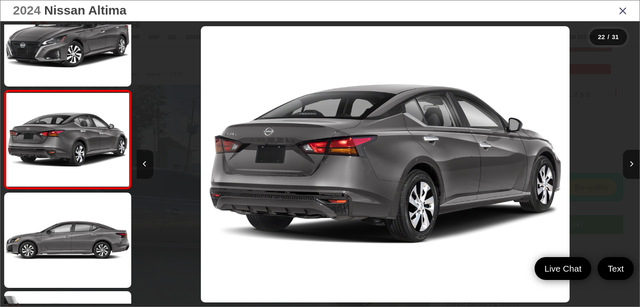
click at [142, 164] on button "Previous image" at bounding box center [145, 164] width 17 height 29
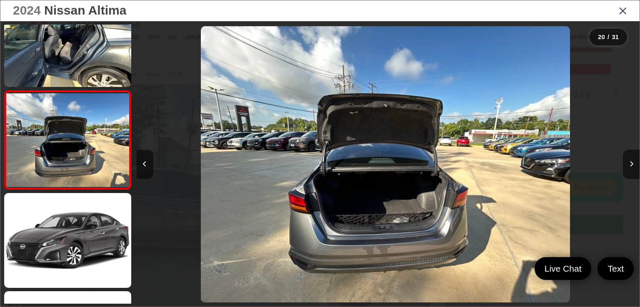
click at [142, 164] on button "Previous image" at bounding box center [145, 164] width 17 height 29
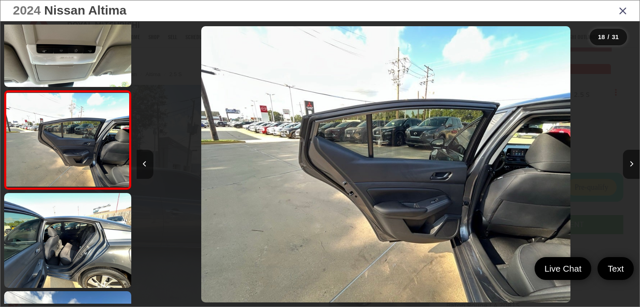
click at [142, 164] on button "Previous image" at bounding box center [145, 164] width 17 height 29
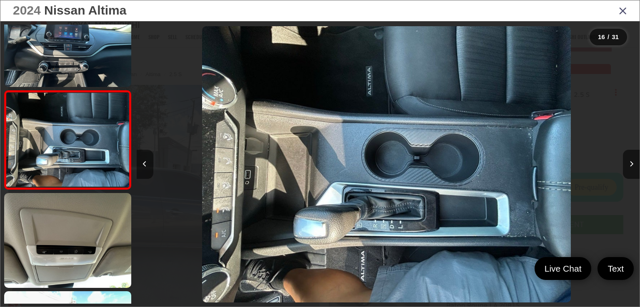
click at [142, 164] on button "Previous image" at bounding box center [145, 164] width 17 height 29
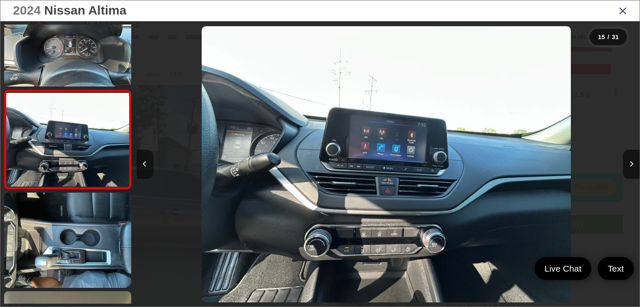
click at [142, 164] on button "Previous image" at bounding box center [145, 164] width 17 height 29
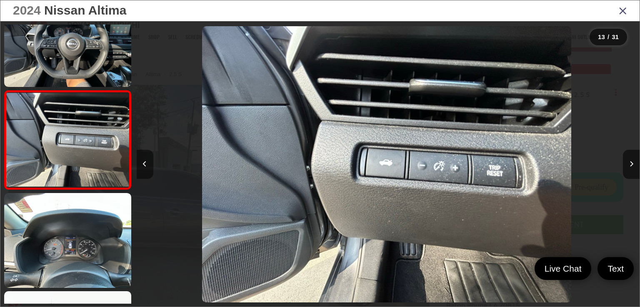
click at [142, 164] on button "Previous image" at bounding box center [145, 164] width 17 height 29
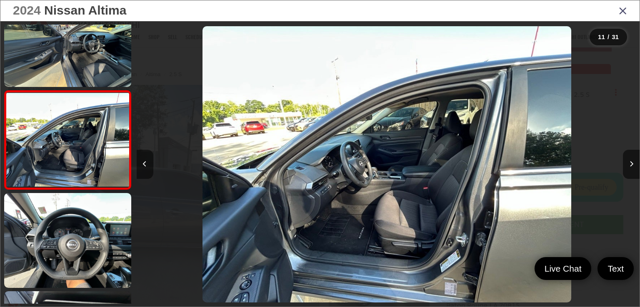
click at [142, 164] on button "Previous image" at bounding box center [145, 164] width 17 height 29
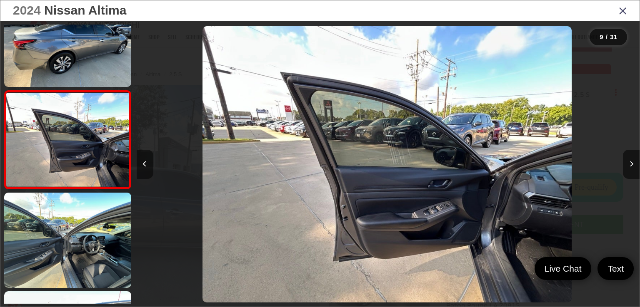
click at [142, 164] on button "Previous image" at bounding box center [145, 164] width 17 height 29
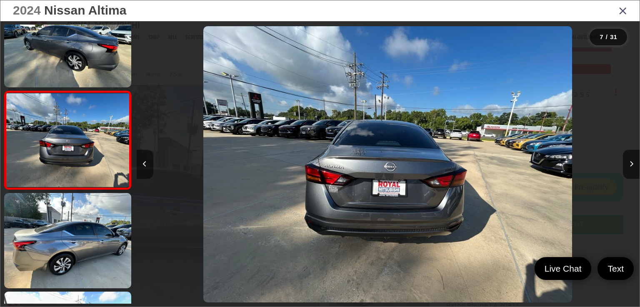
click at [142, 164] on button "Previous image" at bounding box center [145, 164] width 17 height 29
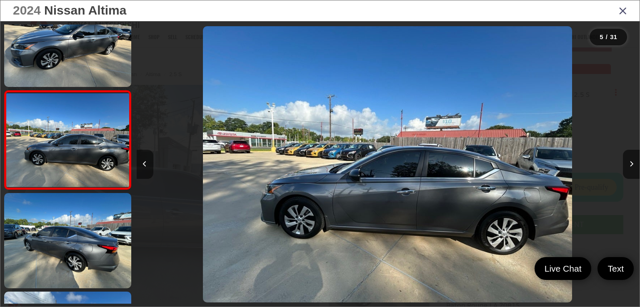
click at [142, 164] on button "Previous image" at bounding box center [145, 164] width 17 height 29
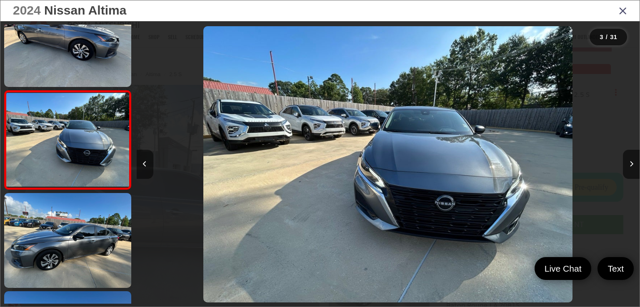
click at [142, 164] on button "Previous image" at bounding box center [145, 164] width 17 height 29
